Goal: Task Accomplishment & Management: Use online tool/utility

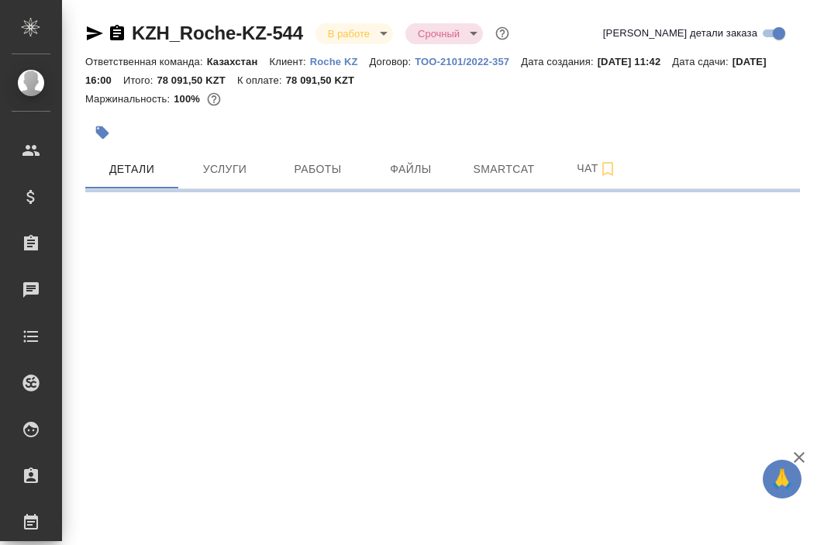
select select "RU"
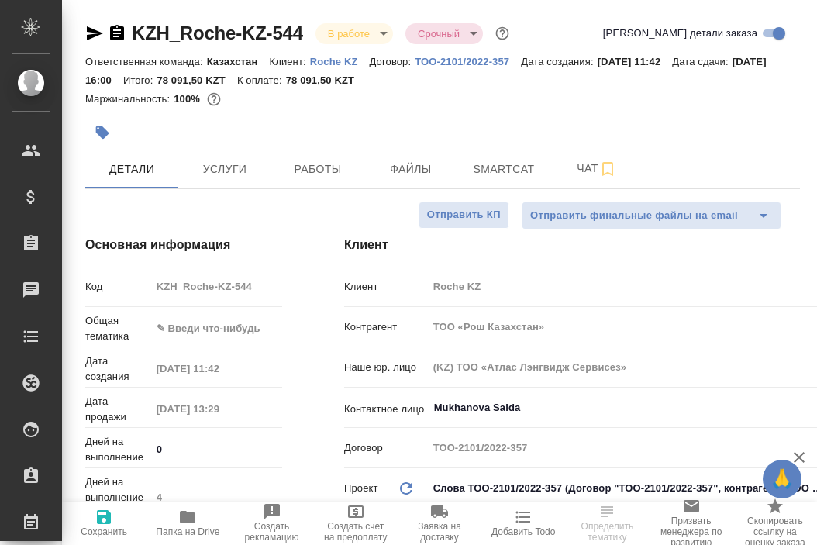
type textarea "x"
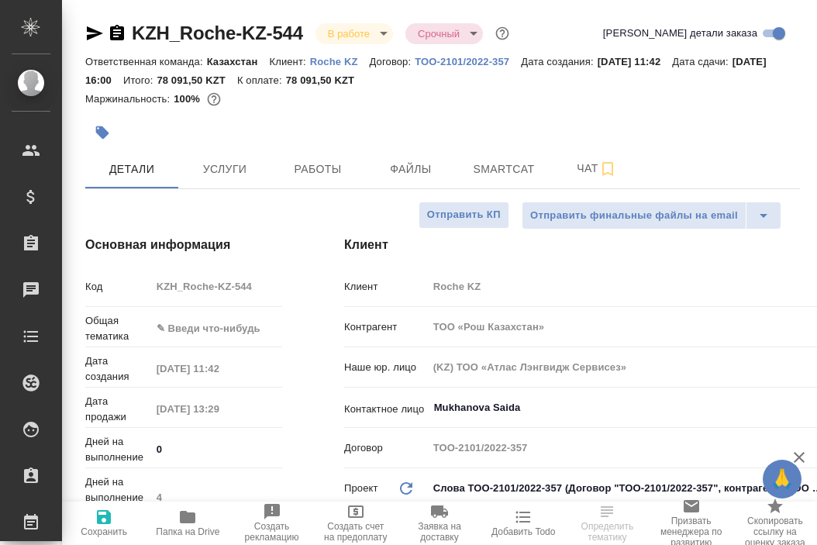
type textarea "x"
type input "Matveeva Anastasia"
type input "Журавлев Денис"
click at [191, 518] on icon "button" at bounding box center [188, 517] width 16 height 12
type textarea "x"
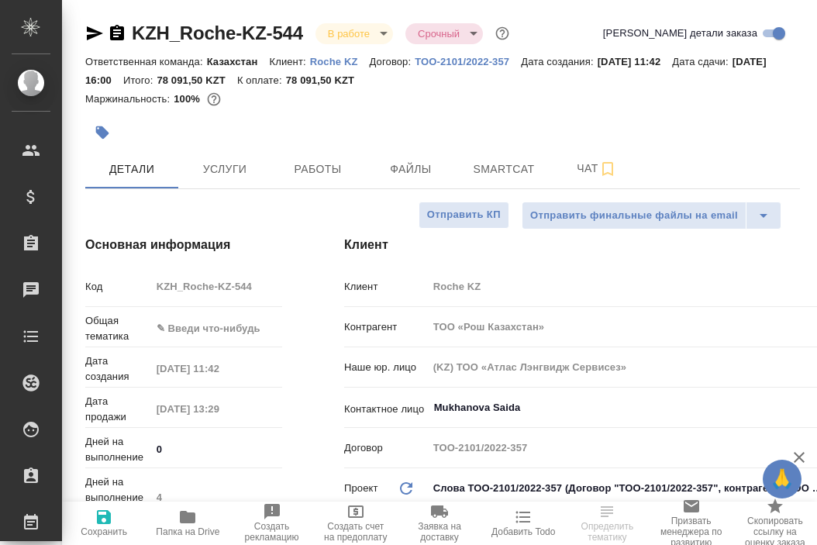
type textarea "x"
select select "RU"
type textarea "x"
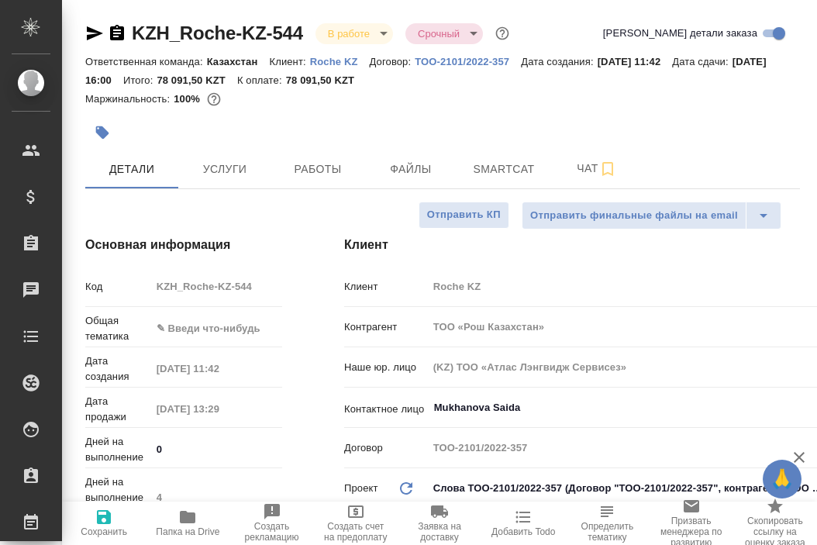
type textarea "x"
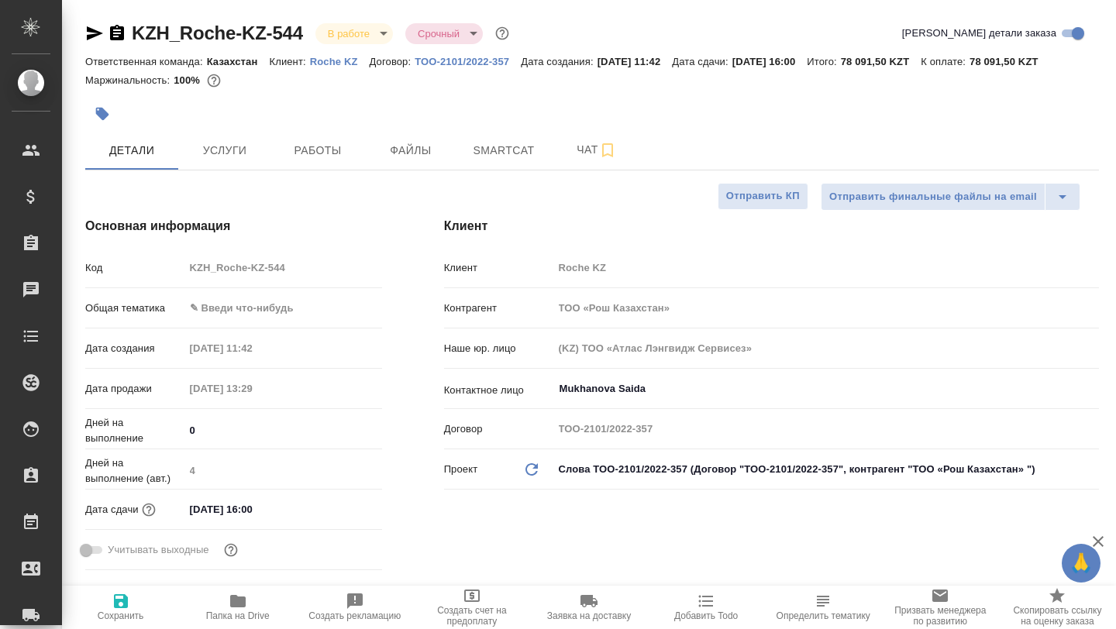
type textarea "x"
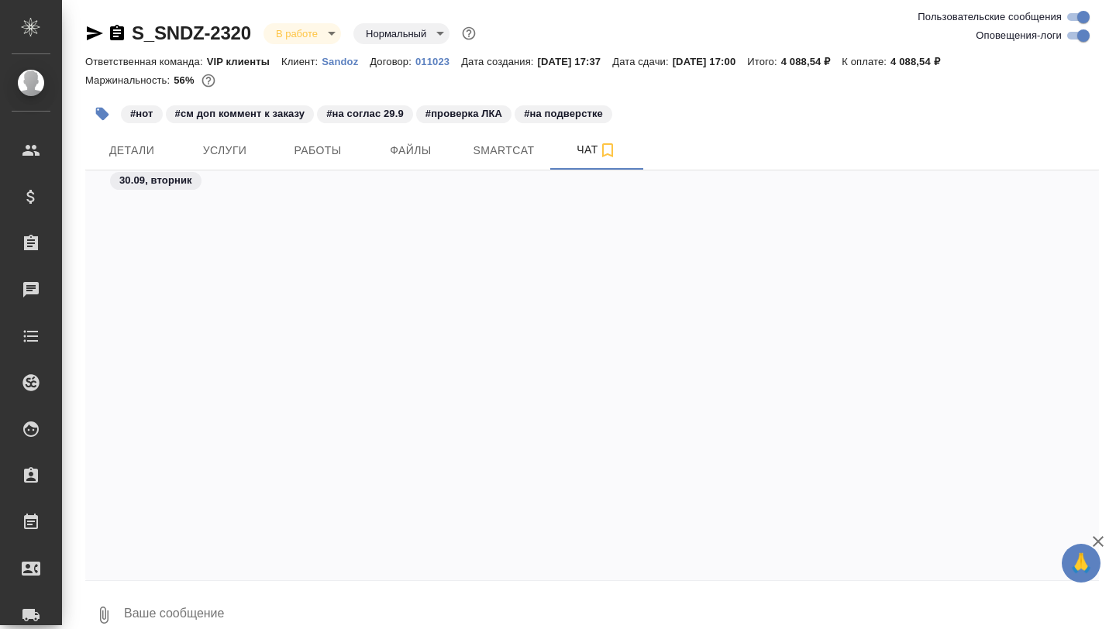
scroll to position [45761, 0]
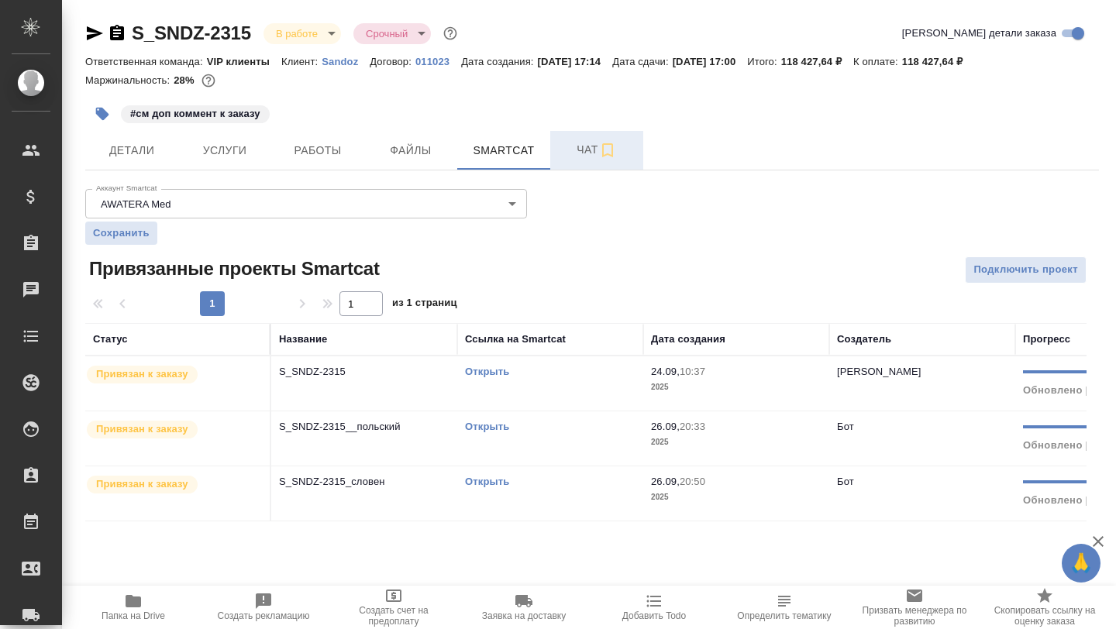
click at [577, 153] on span "Чат" at bounding box center [597, 149] width 74 height 19
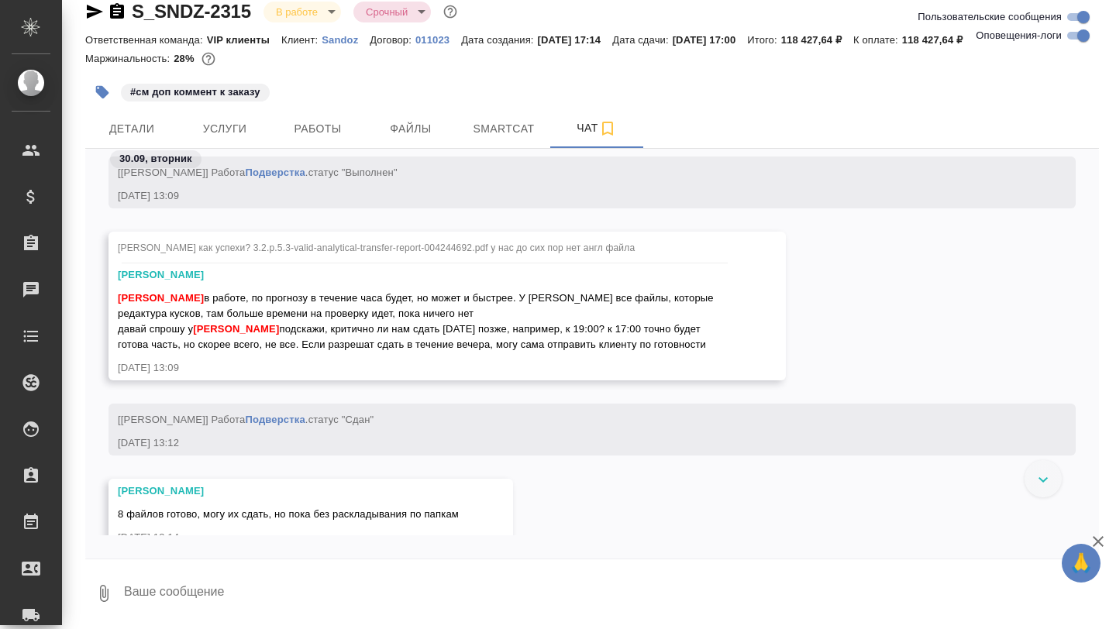
scroll to position [129581, 0]
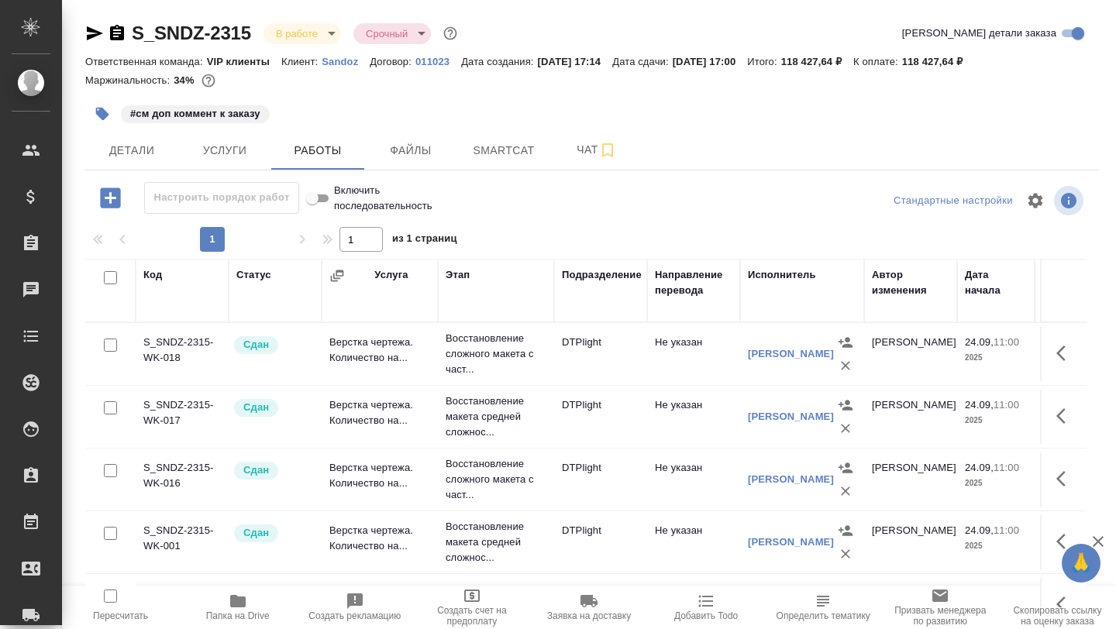
scroll to position [908, 270]
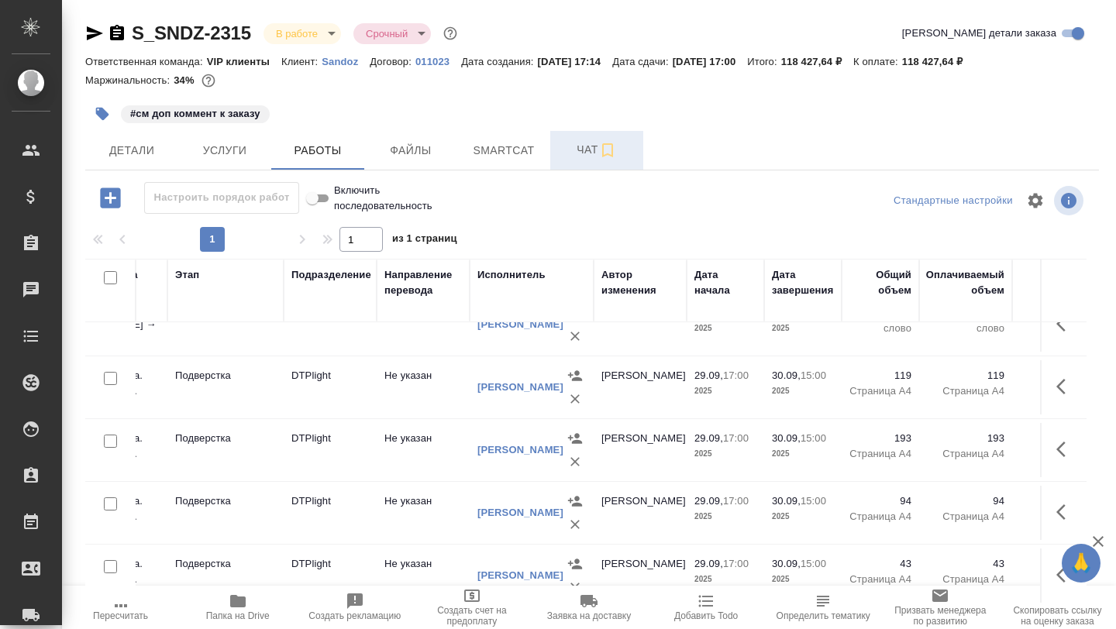
click at [574, 164] on button "Чат" at bounding box center [596, 150] width 93 height 39
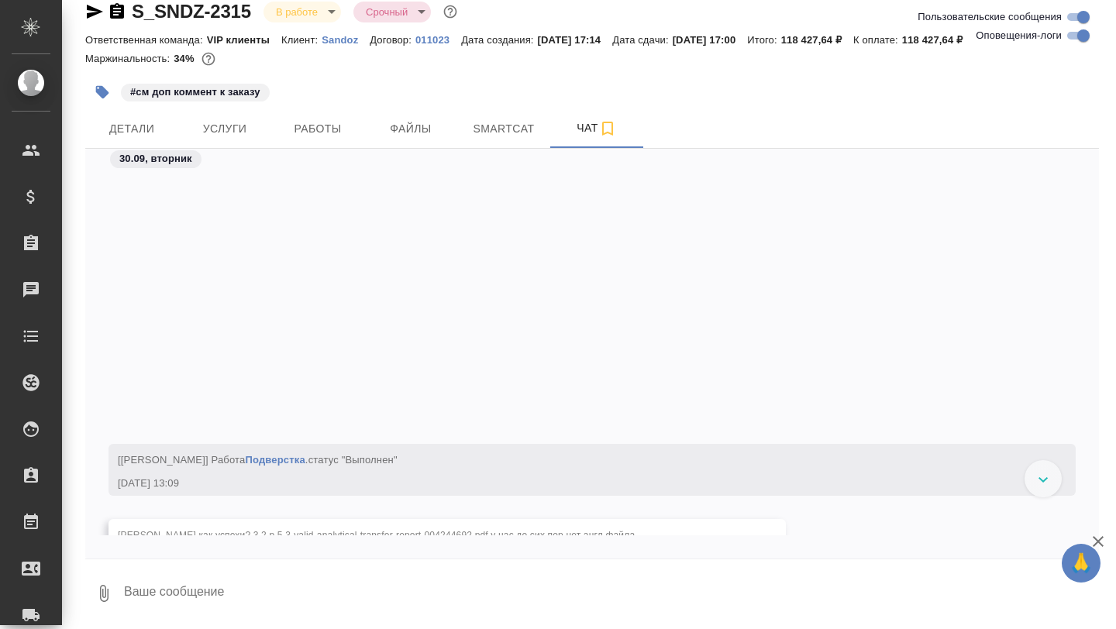
scroll to position [130149, 0]
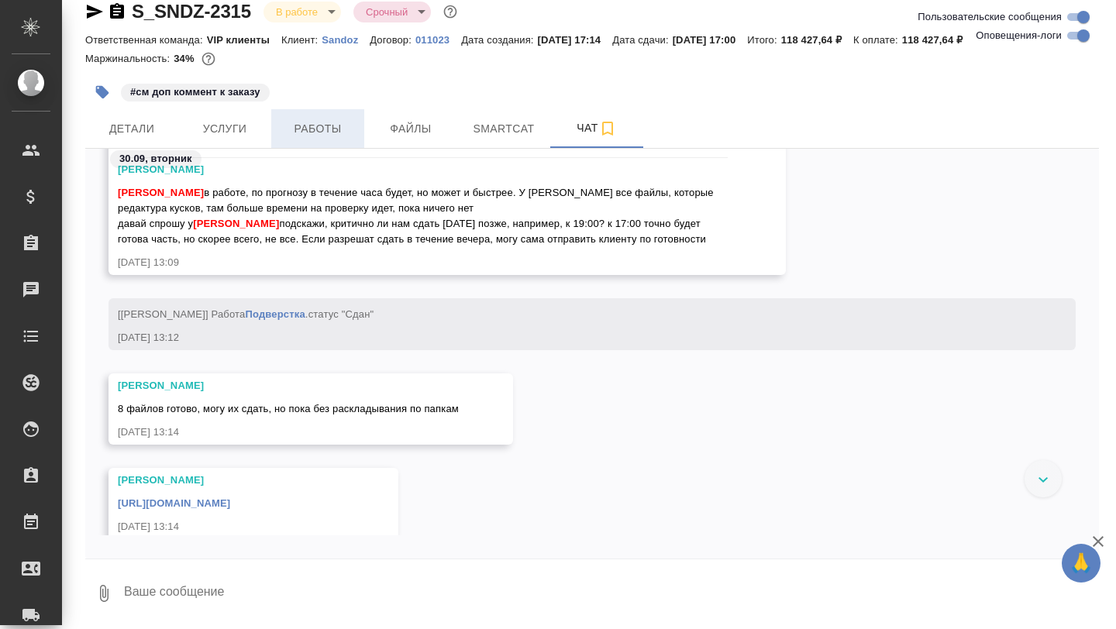
click at [334, 133] on span "Работы" at bounding box center [318, 128] width 74 height 19
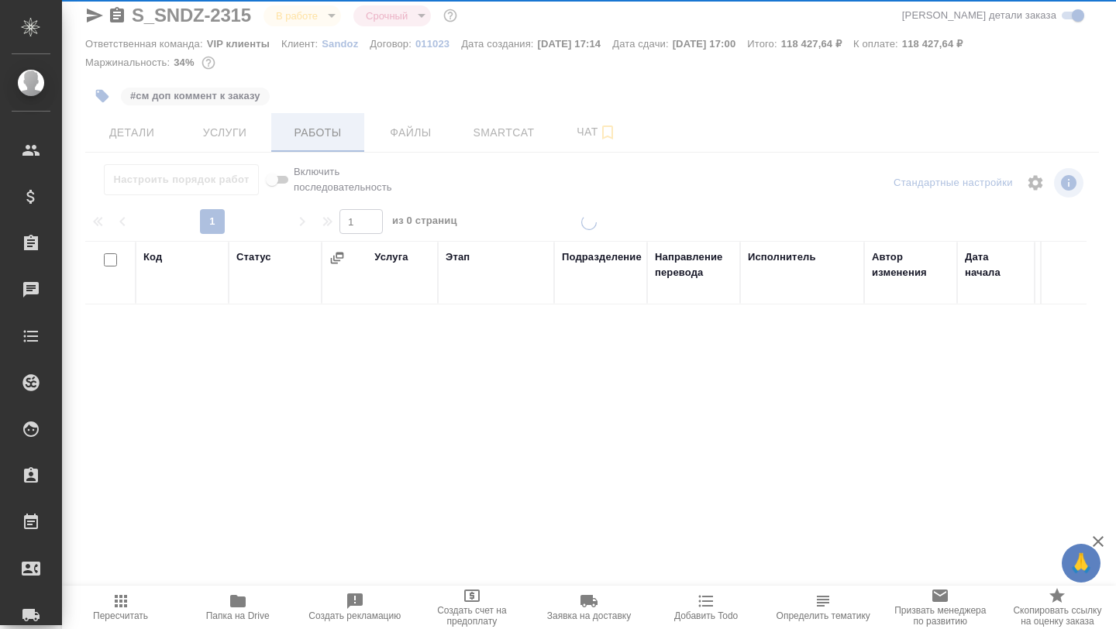
scroll to position [18, 0]
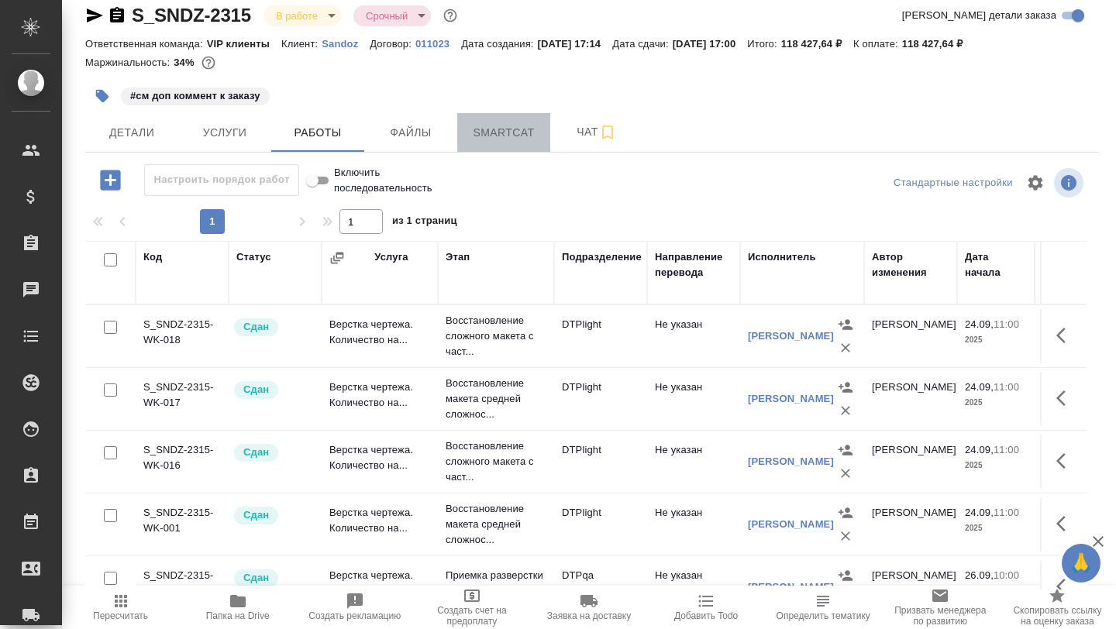
click at [545, 140] on button "Smartcat" at bounding box center [503, 132] width 93 height 39
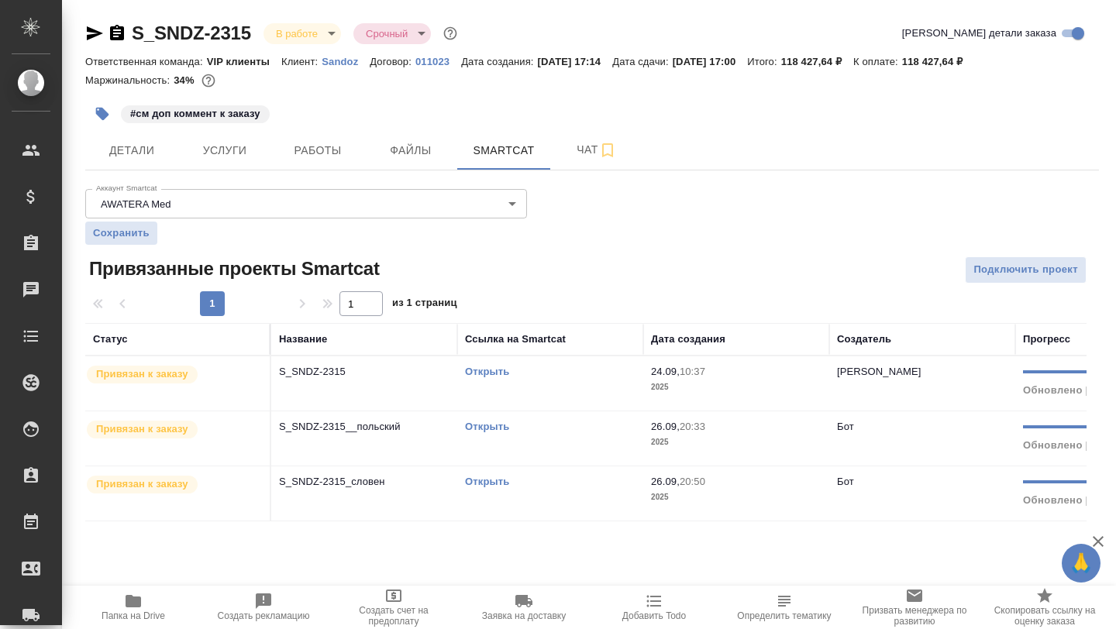
click at [339, 384] on td "S_SNDZ-2315" at bounding box center [364, 384] width 186 height 54
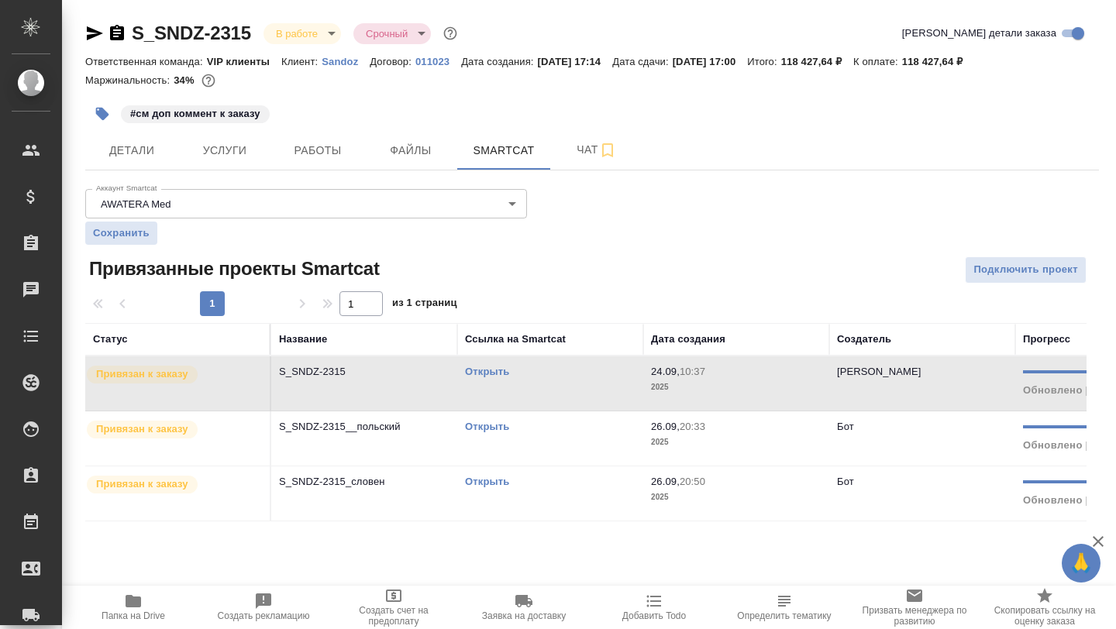
click at [339, 384] on td "S_SNDZ-2315" at bounding box center [364, 384] width 186 height 54
click at [573, 146] on span "Чат" at bounding box center [597, 149] width 74 height 19
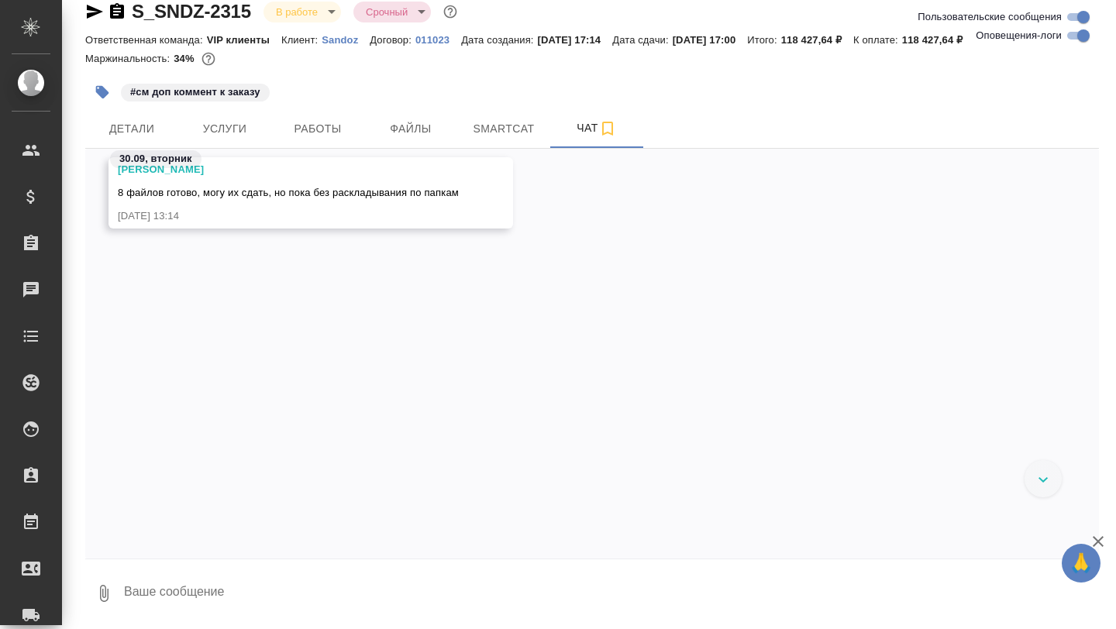
scroll to position [130528, 0]
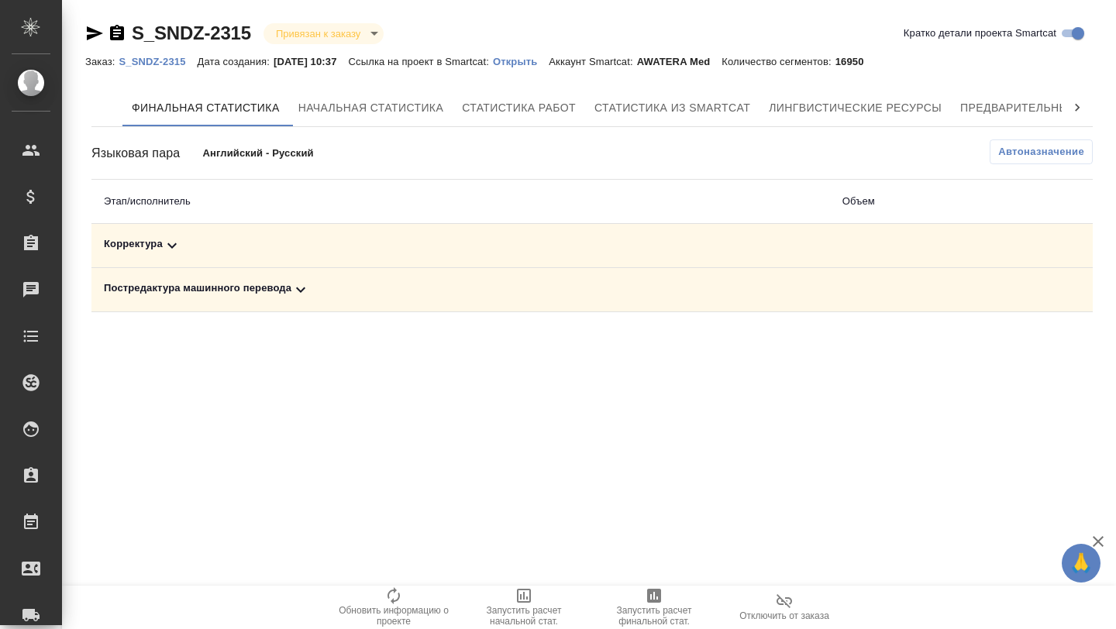
click at [323, 284] on div "Постредактура машинного перевода" at bounding box center [461, 290] width 714 height 19
